Goal: Information Seeking & Learning: Learn about a topic

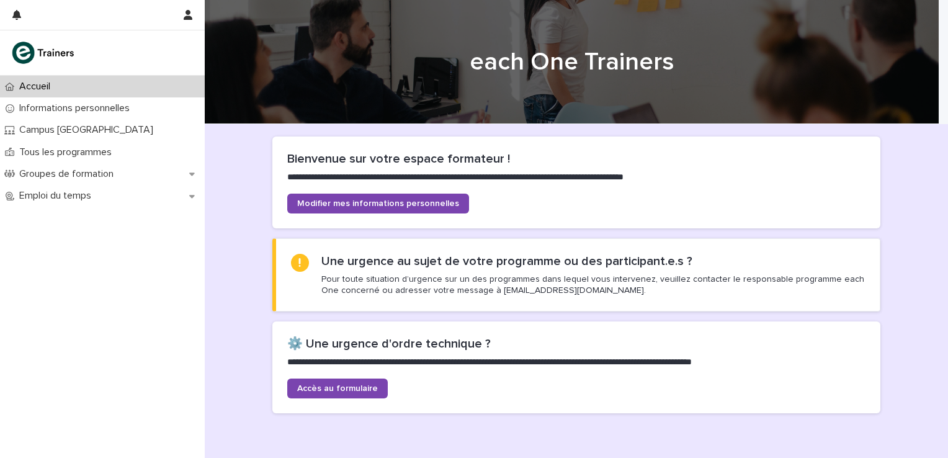
scroll to position [62, 0]
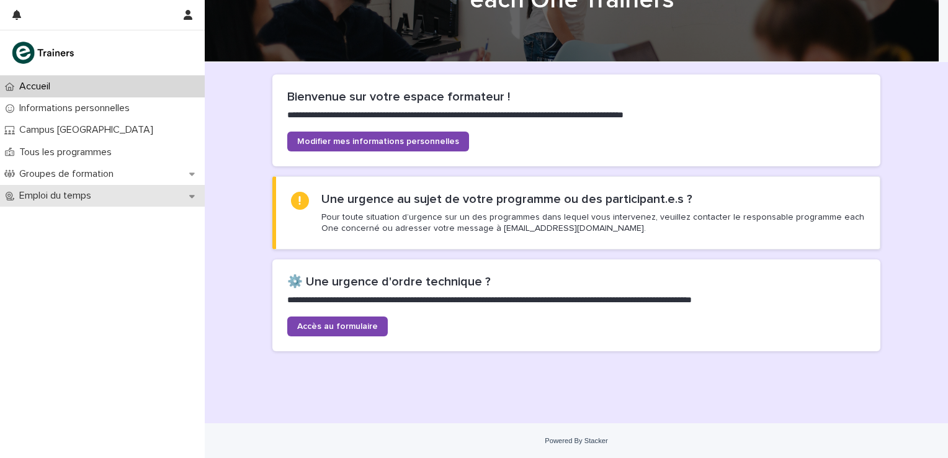
click at [190, 197] on icon at bounding box center [192, 196] width 6 height 9
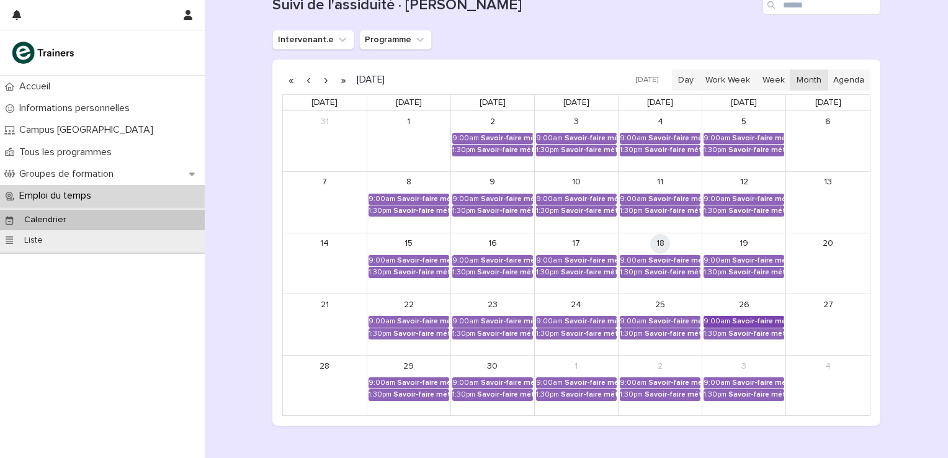
scroll to position [165, 0]
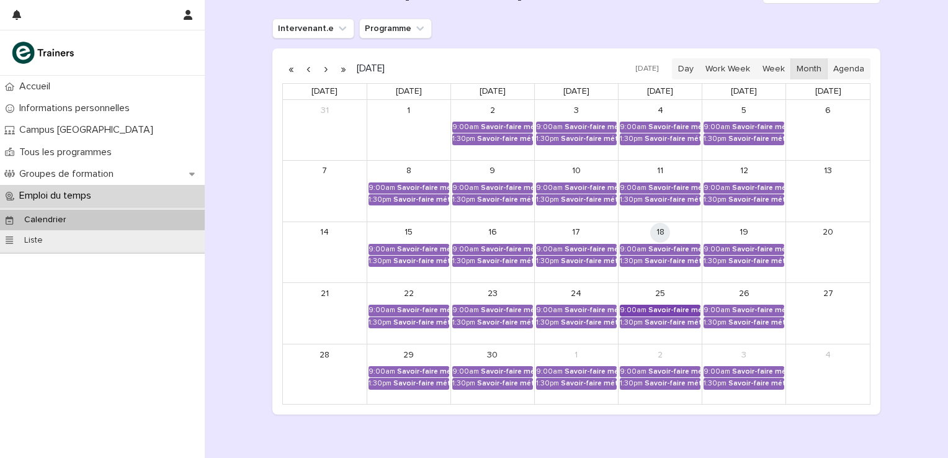
click at [674, 308] on div "Savoir-faire métier - Préparation au CCP2" at bounding box center [674, 310] width 52 height 9
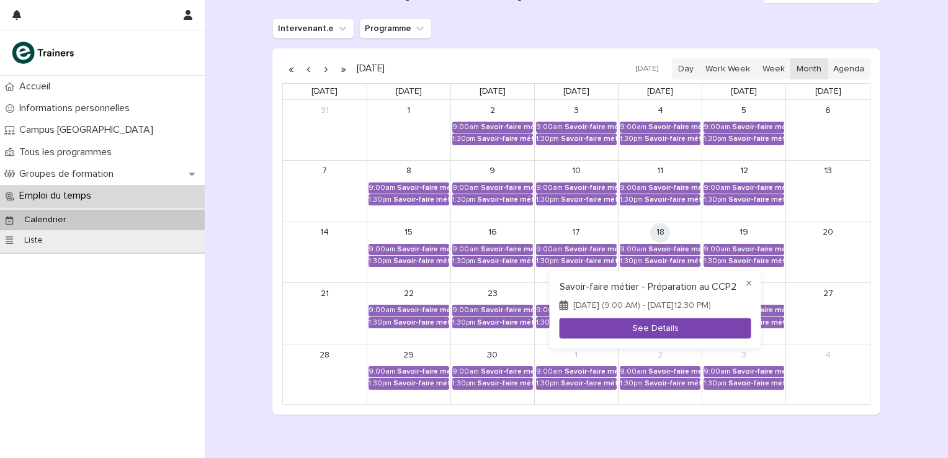
click at [663, 333] on button "See Details" at bounding box center [656, 328] width 192 height 20
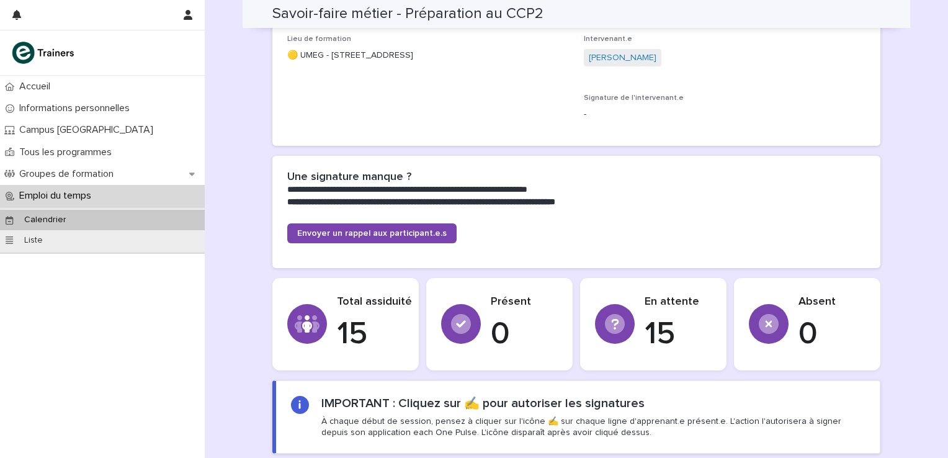
scroll to position [248, 0]
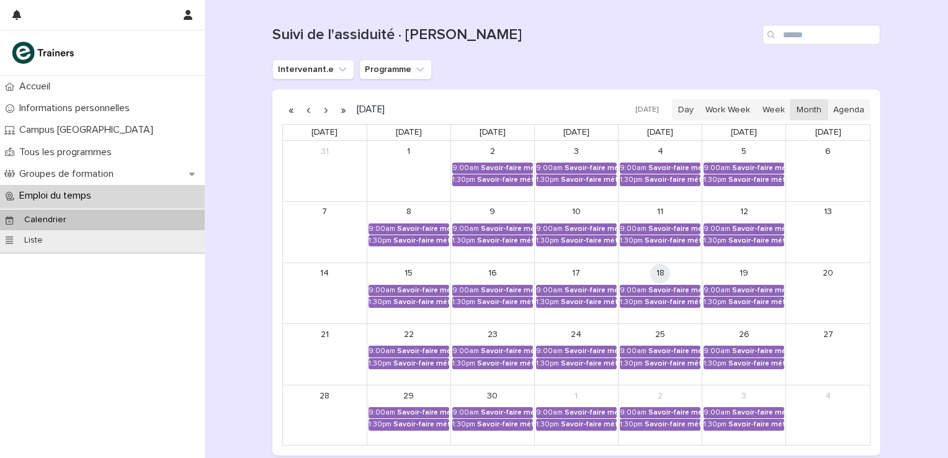
scroll to position [165, 0]
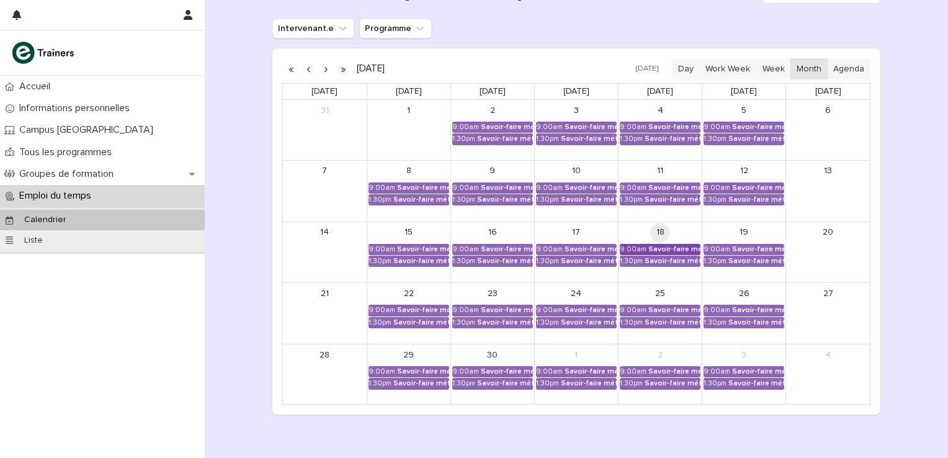
click at [669, 246] on div "Savoir-faire métier - Préparation au CCP2" at bounding box center [674, 249] width 52 height 9
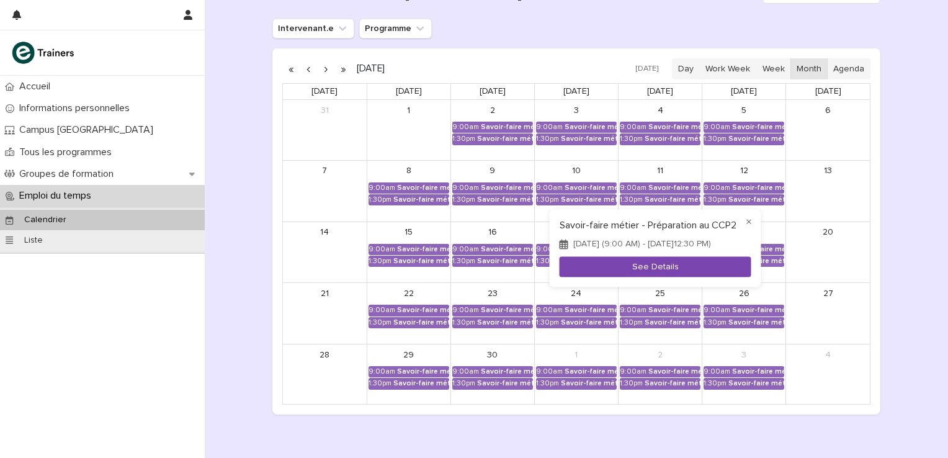
click at [661, 270] on button "See Details" at bounding box center [656, 267] width 192 height 20
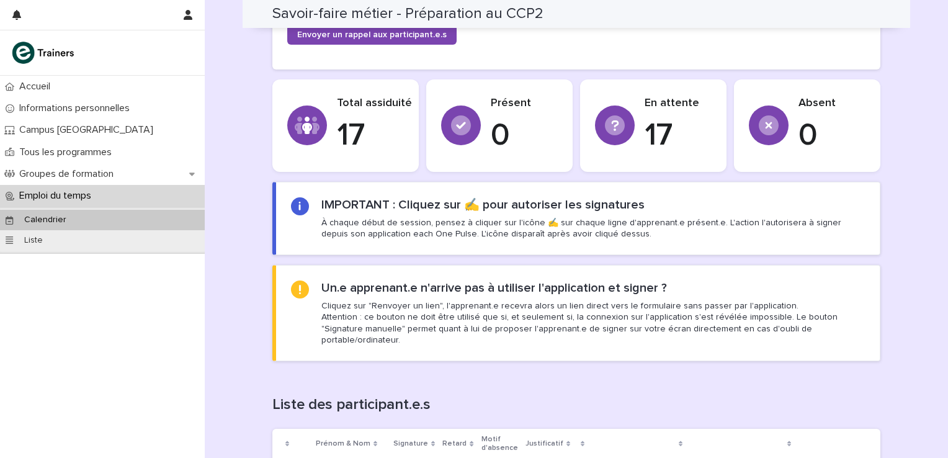
scroll to position [157, 0]
